Goal: Find specific page/section: Find specific page/section

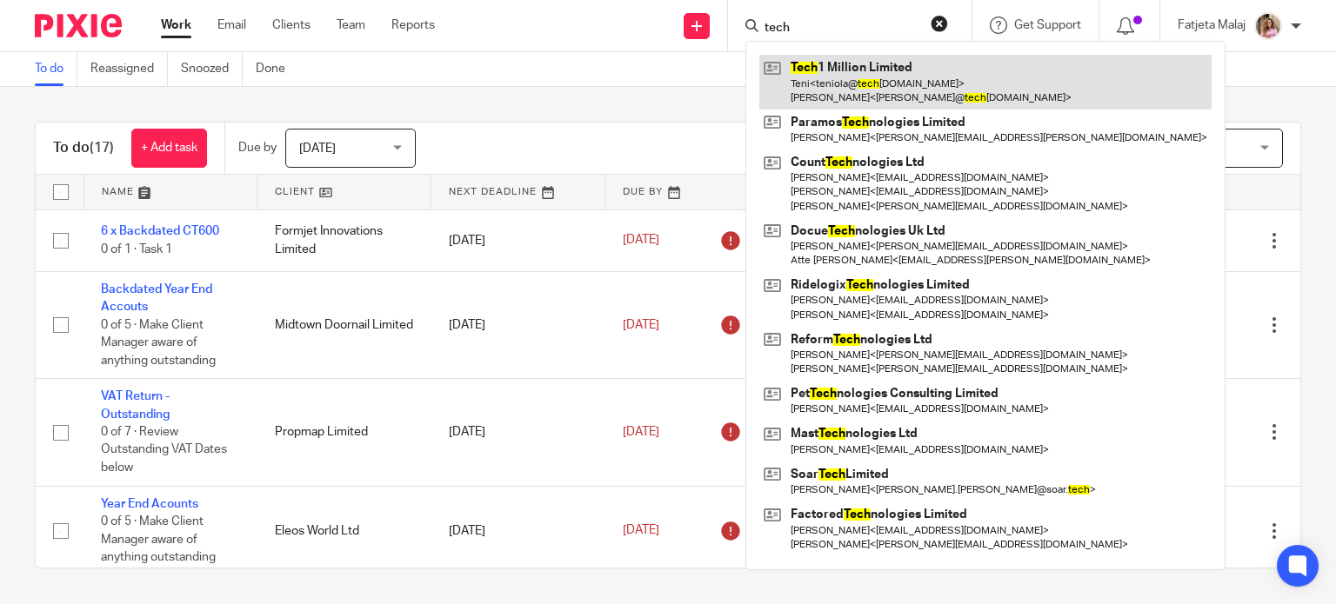
type input "tech"
click at [821, 69] on link at bounding box center [985, 82] width 452 height 54
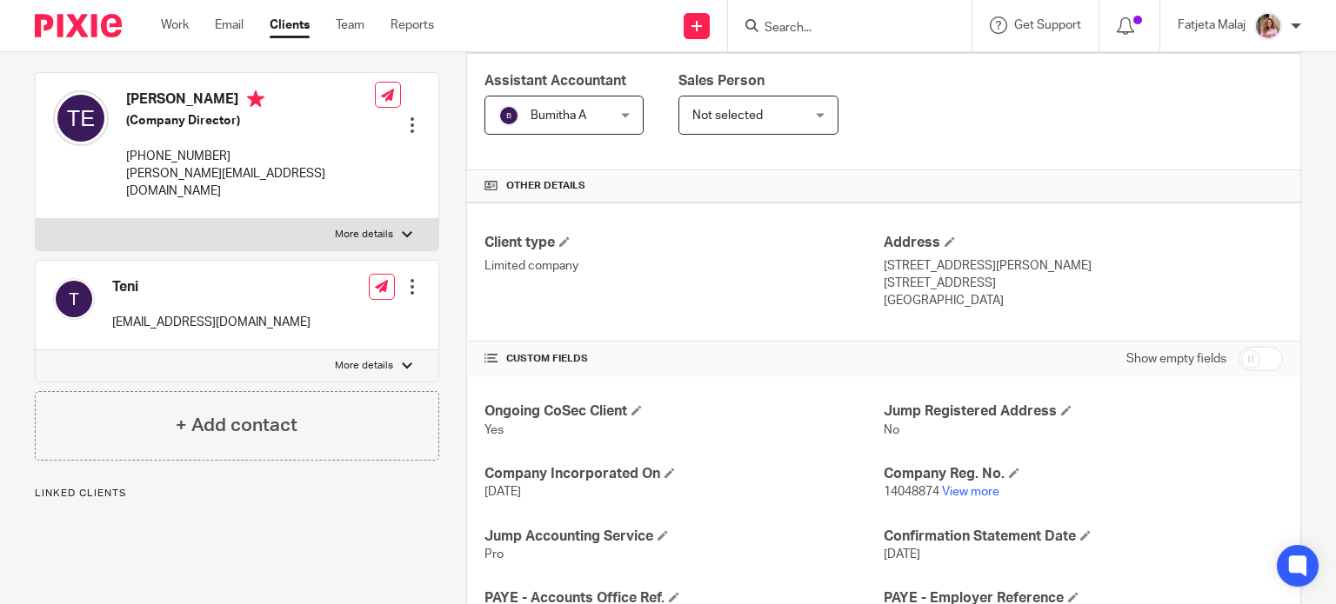
scroll to position [294, 0]
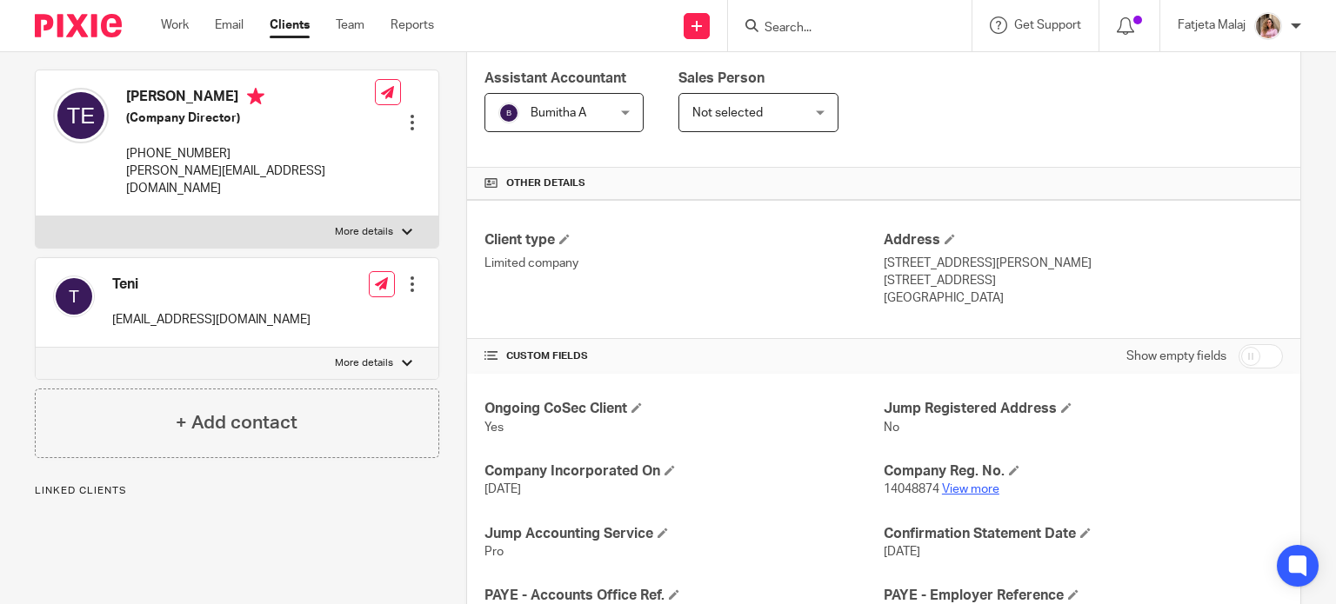
click at [967, 492] on link "View more" at bounding box center [970, 489] width 57 height 12
